Goal: Transaction & Acquisition: Purchase product/service

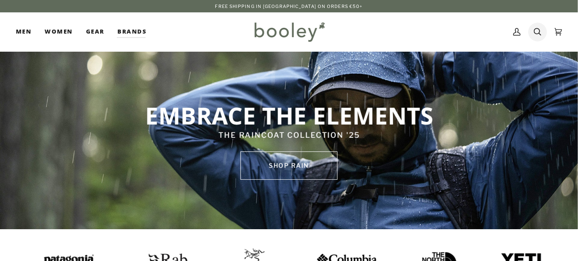
click at [535, 30] on icon at bounding box center [538, 31] width 8 height 13
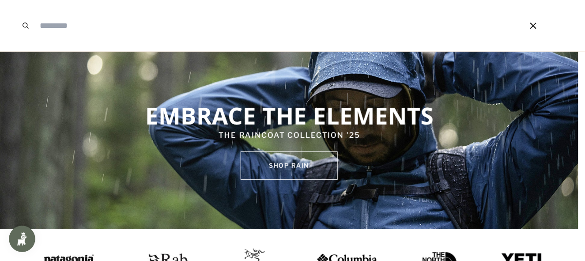
click at [539, 192] on span at bounding box center [292, 130] width 585 height 261
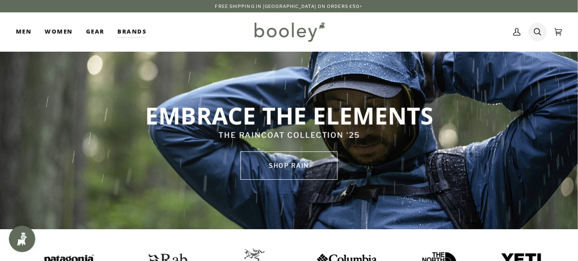
click at [538, 29] on icon at bounding box center [538, 31] width 8 height 13
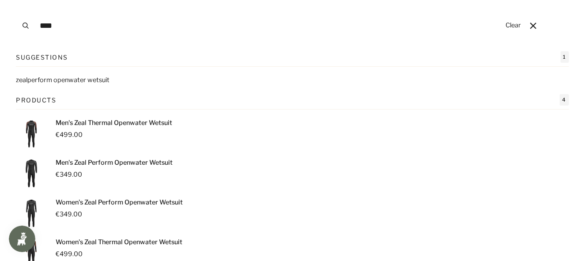
type input "****"
click at [107, 243] on p "Women's Zeal Thermal Openwater Wetsuit" at bounding box center [119, 242] width 127 height 10
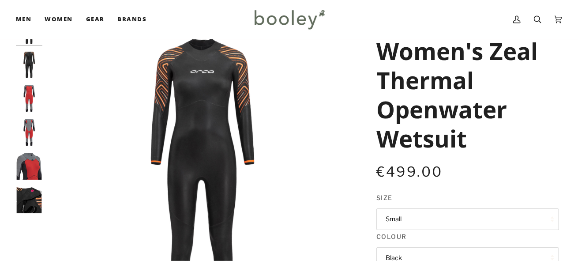
scroll to position [44, 0]
click at [552, 230] on button "Small" at bounding box center [468, 231] width 183 height 22
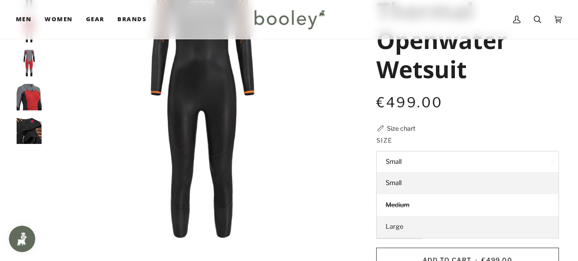
scroll to position [132, 0]
